Goal: Task Accomplishment & Management: Complete application form

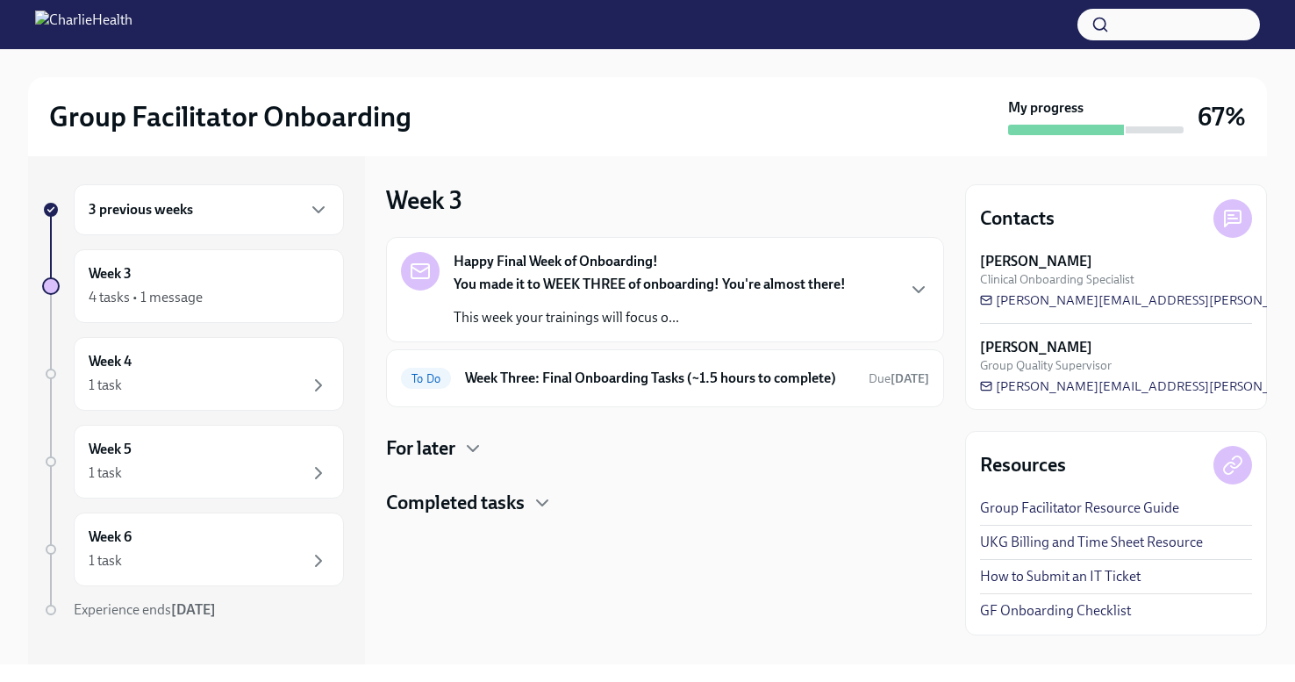
click at [699, 292] on p "You made it to WEEK THREE of onboarding! You're almost there!" at bounding box center [650, 284] width 392 height 19
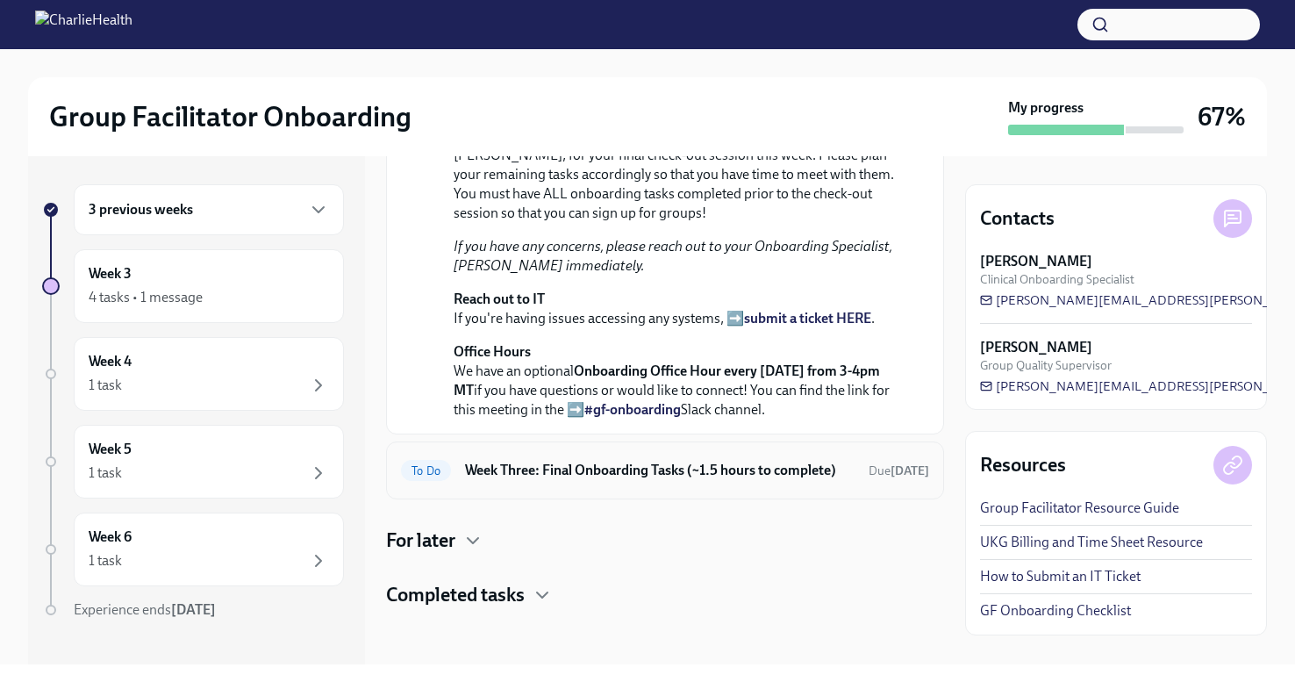
scroll to position [573, 0]
click at [639, 477] on h6 "Week Three: Final Onboarding Tasks (~1.5 hours to complete)" at bounding box center [659, 470] width 389 height 19
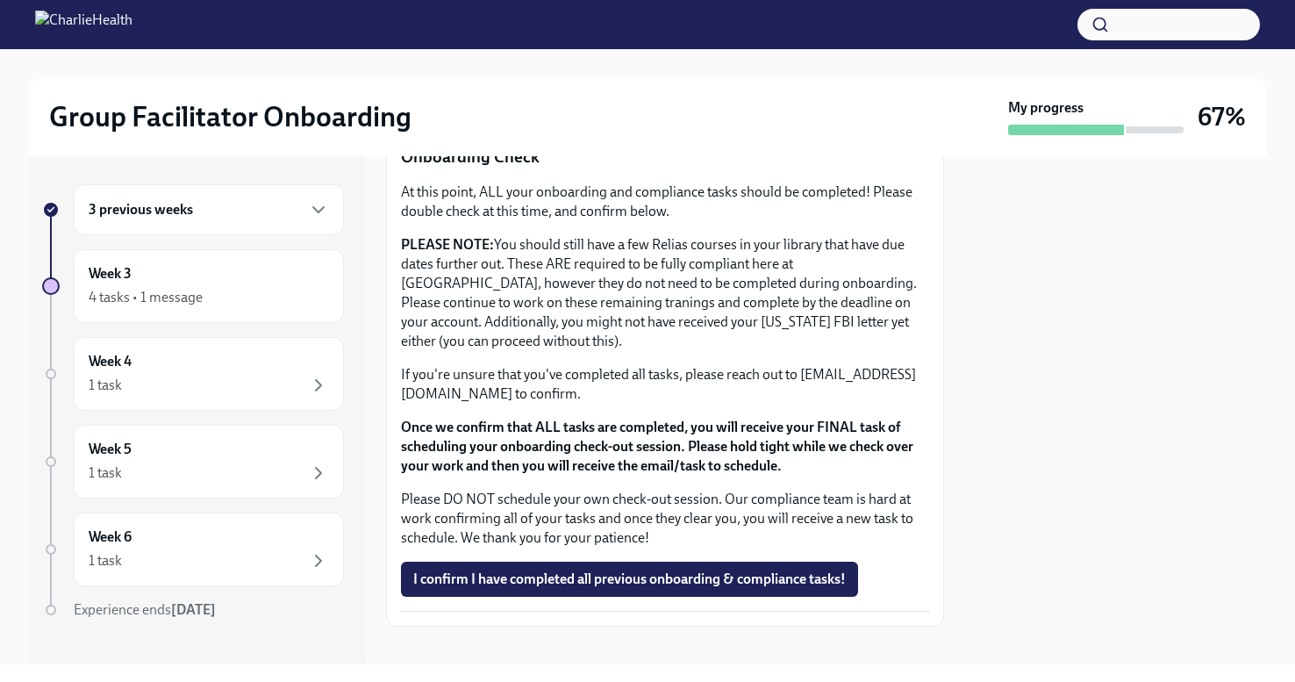
scroll to position [1425, 0]
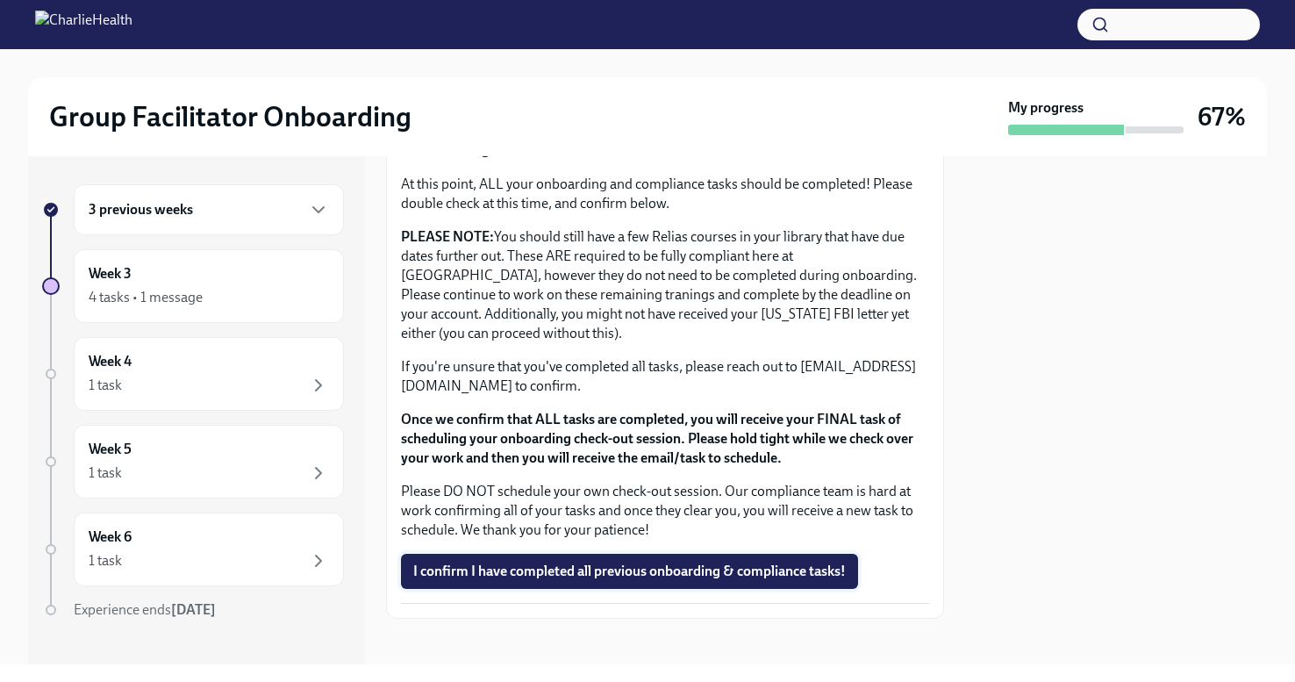
click at [727, 567] on span "I confirm I have completed all previous onboarding & compliance tasks!" at bounding box center [629, 571] width 432 height 18
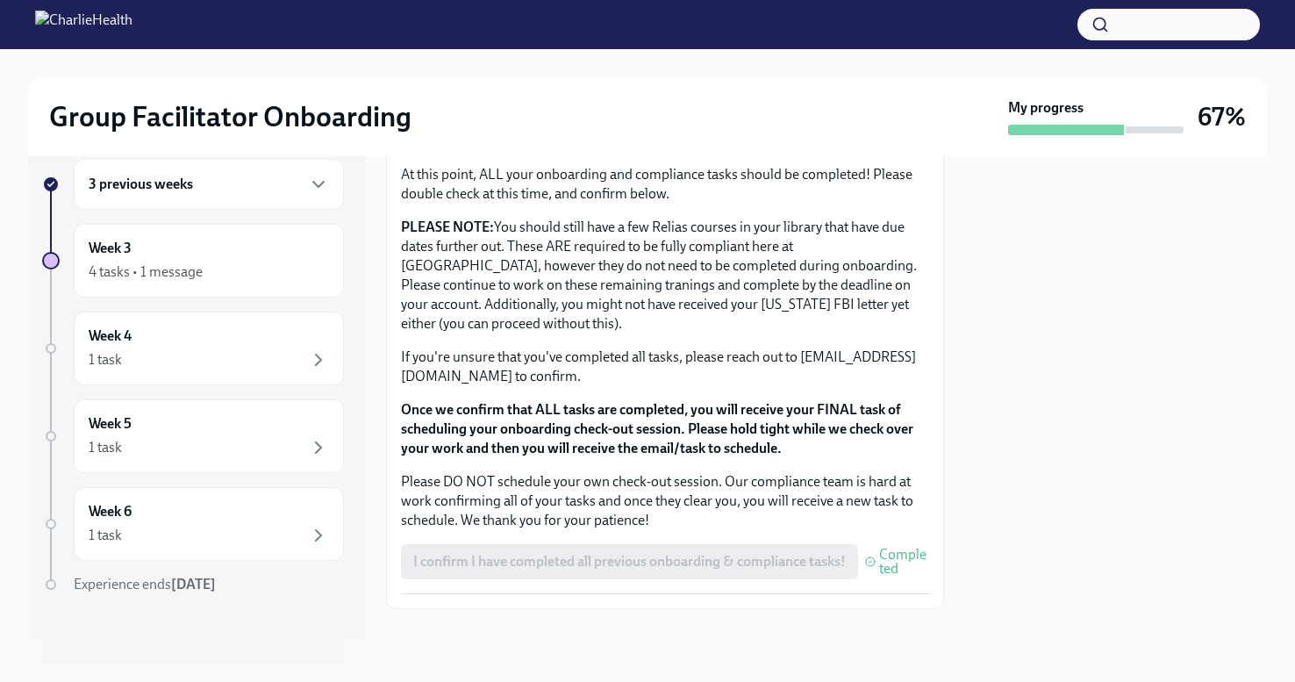
scroll to position [1433, 0]
click at [261, 354] on div "1 task" at bounding box center [209, 359] width 240 height 21
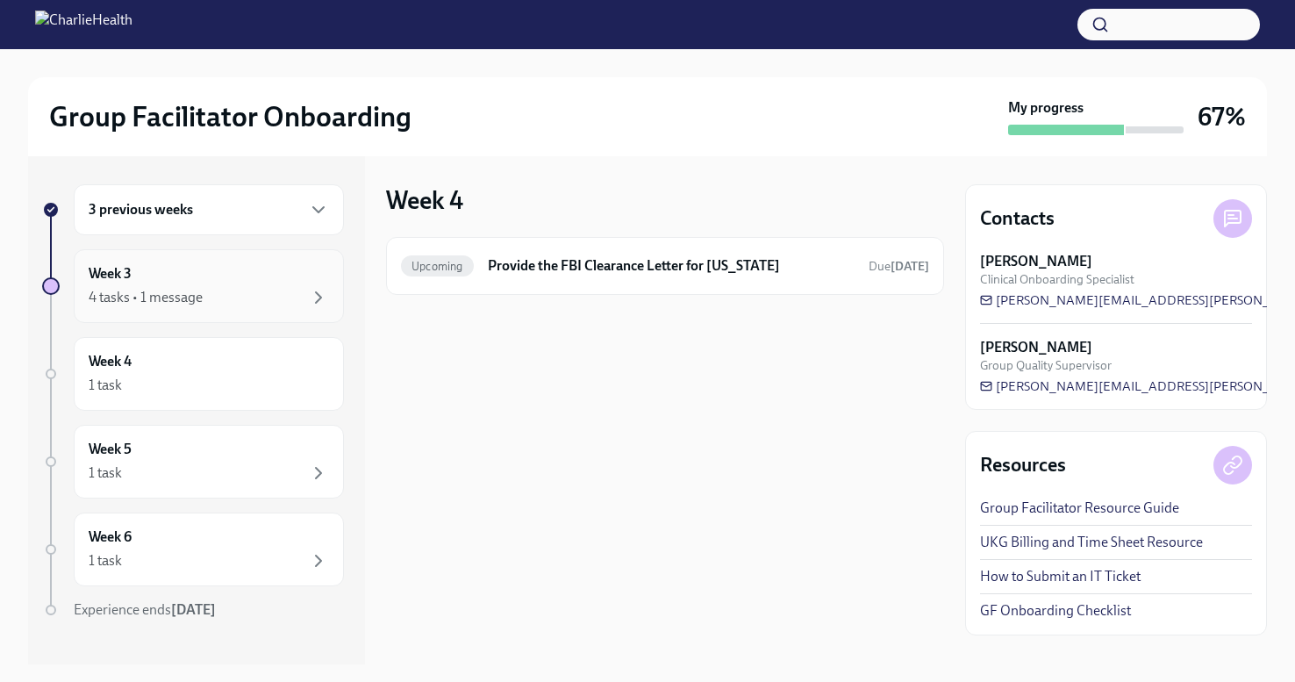
click at [275, 283] on div "Week 3 4 tasks • 1 message" at bounding box center [209, 286] width 240 height 44
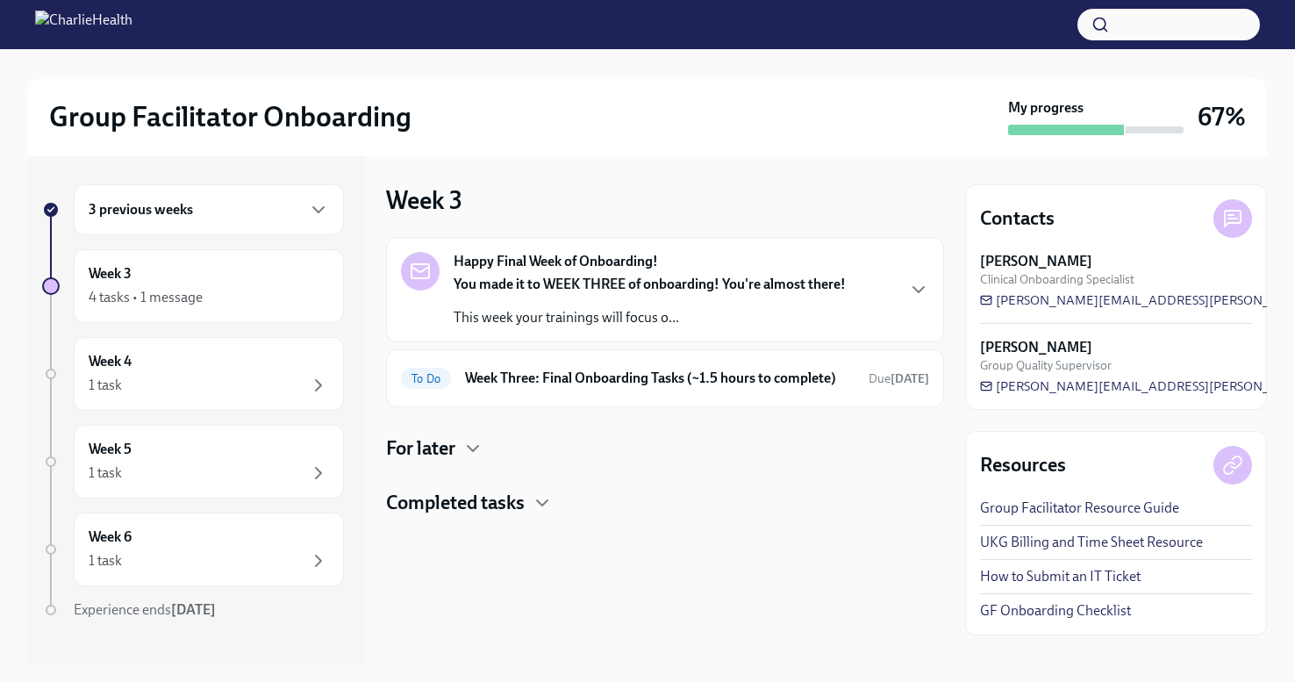
click at [892, 321] on div "Happy Final Week of Onboarding! You made it to WEEK THREE of onboarding! You're…" at bounding box center [665, 289] width 528 height 75
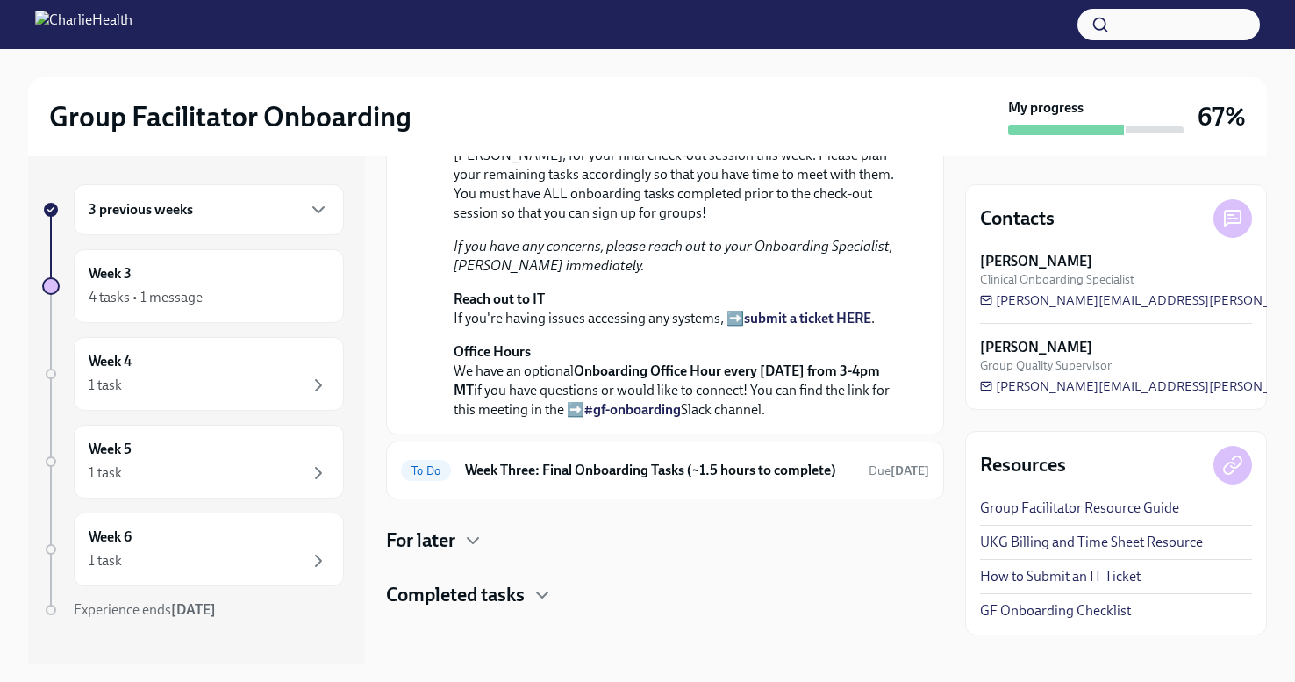
scroll to position [568, 0]
click at [630, 484] on div "To Do Week Three: Final Onboarding Tasks (~1.5 hours to complete) Due [DATE]" at bounding box center [665, 470] width 528 height 28
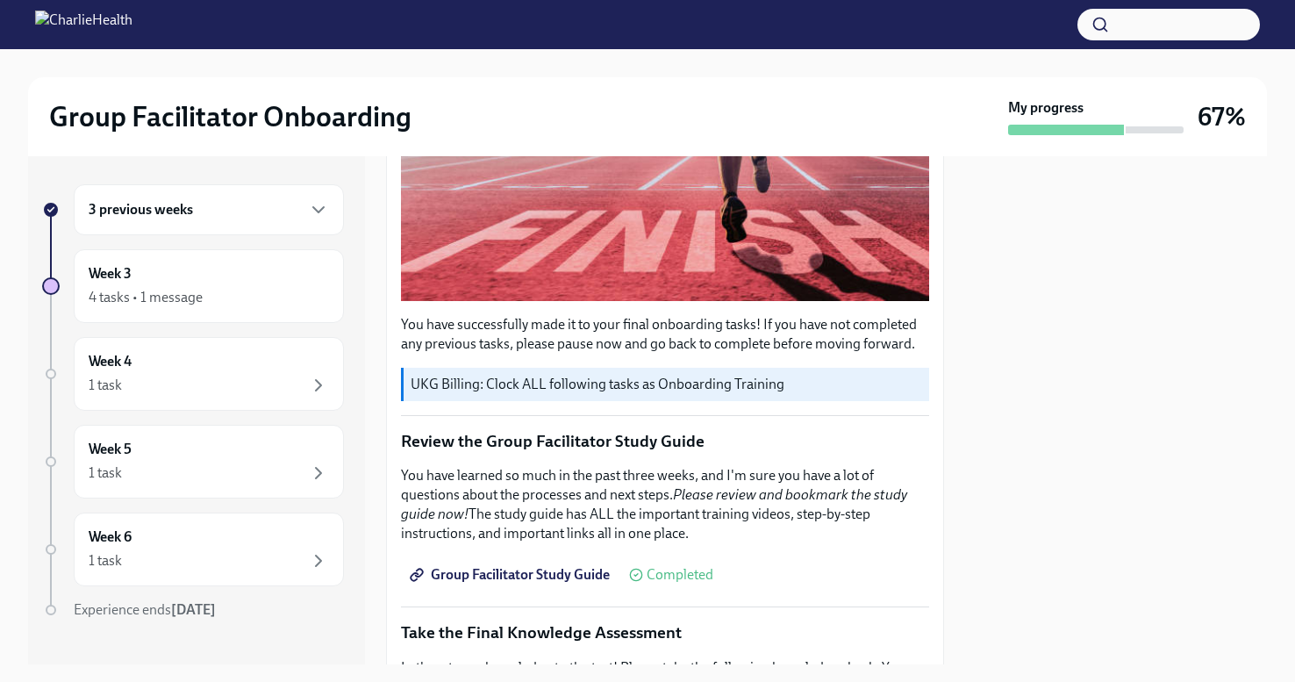
click at [654, 386] on p "UKG Billing: Clock ALL following tasks as Onboarding Training" at bounding box center [666, 384] width 511 height 19
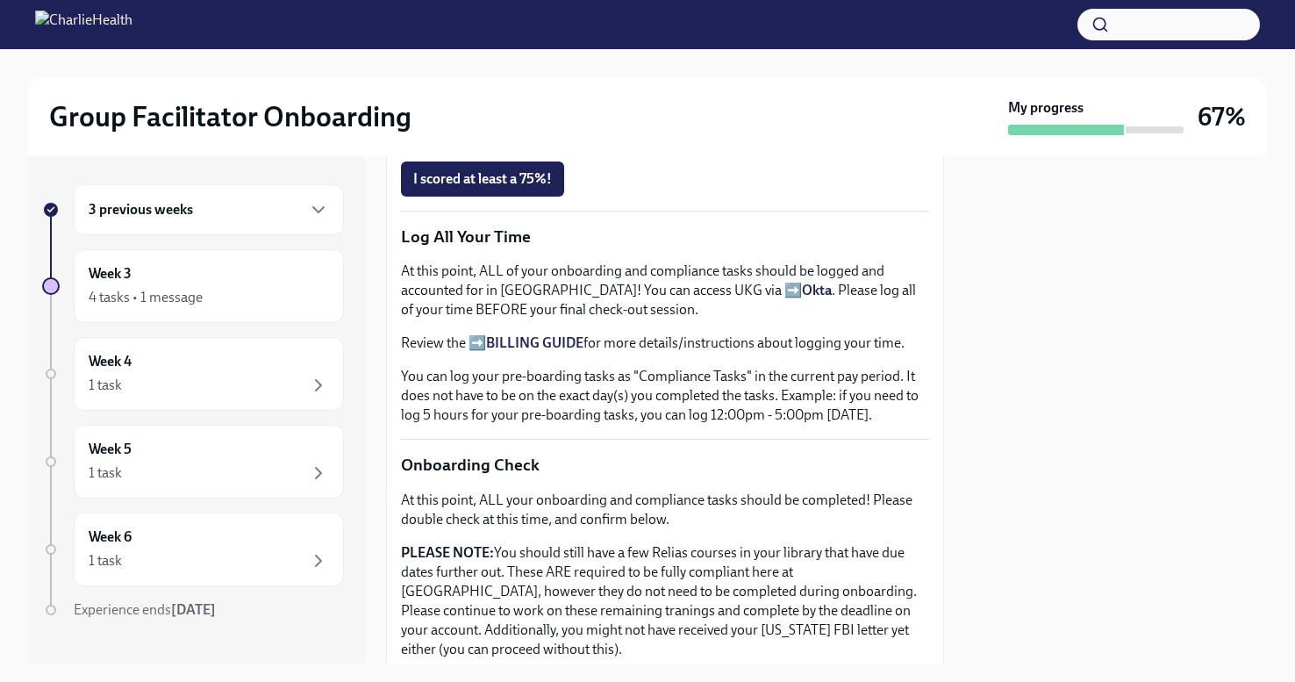
scroll to position [1110, 0]
click at [492, 179] on span "I scored at least a 75%!" at bounding box center [482, 178] width 139 height 18
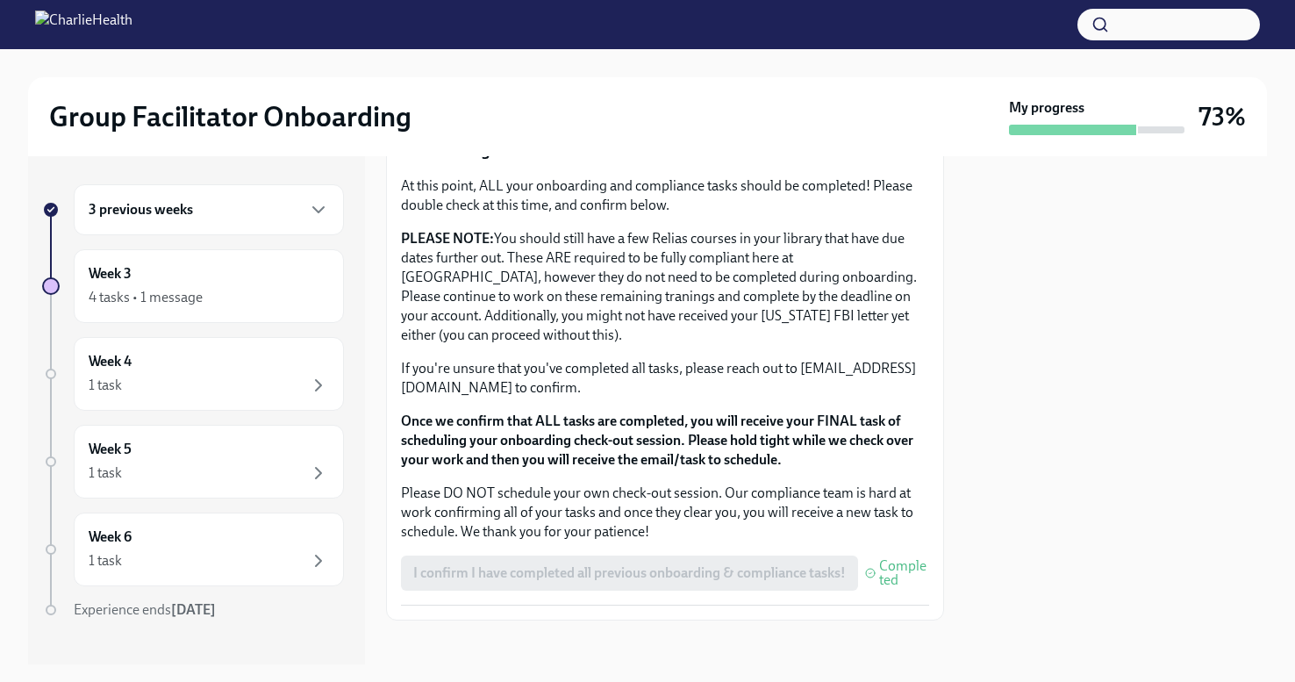
scroll to position [0, 0]
